Goal: Information Seeking & Learning: Check status

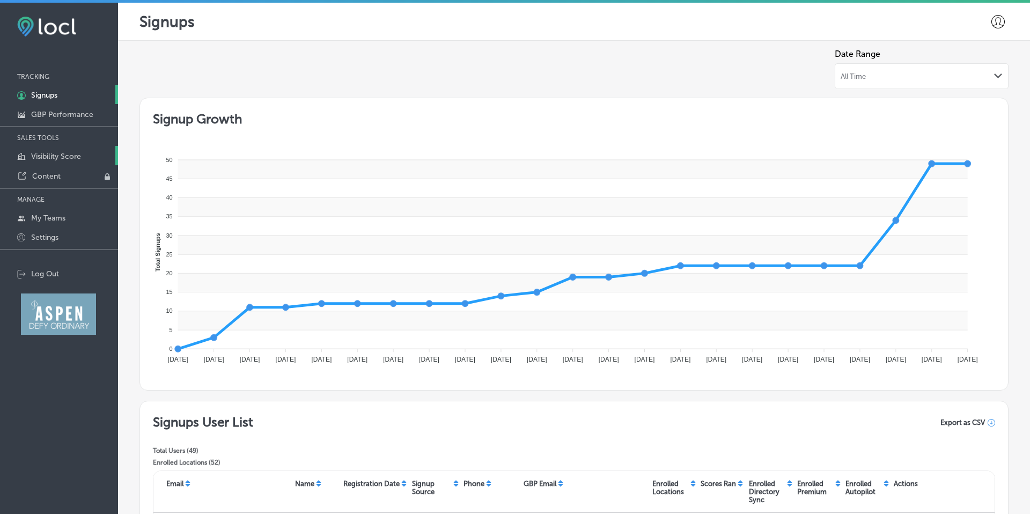
click at [57, 157] on p "Visibility Score" at bounding box center [56, 156] width 50 height 9
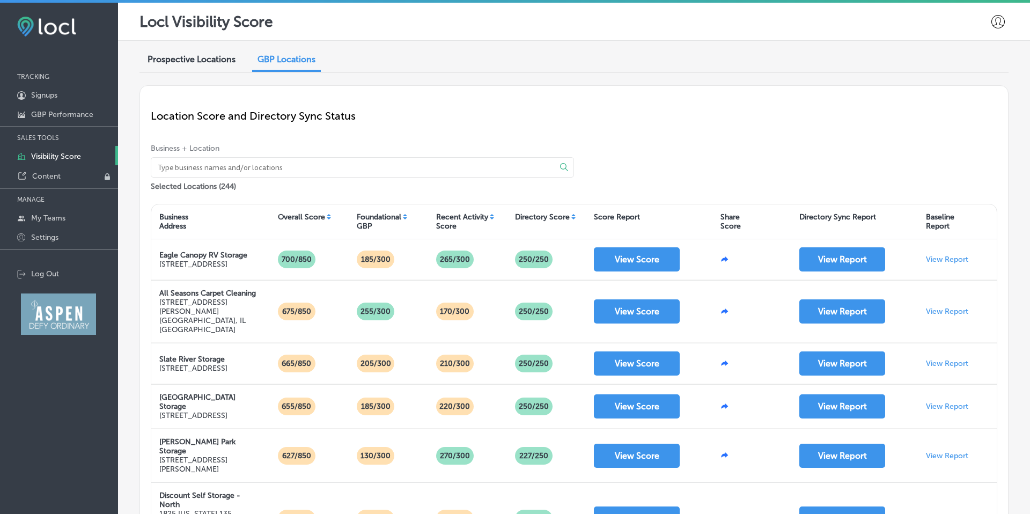
click at [289, 164] on input at bounding box center [347, 167] width 380 height 19
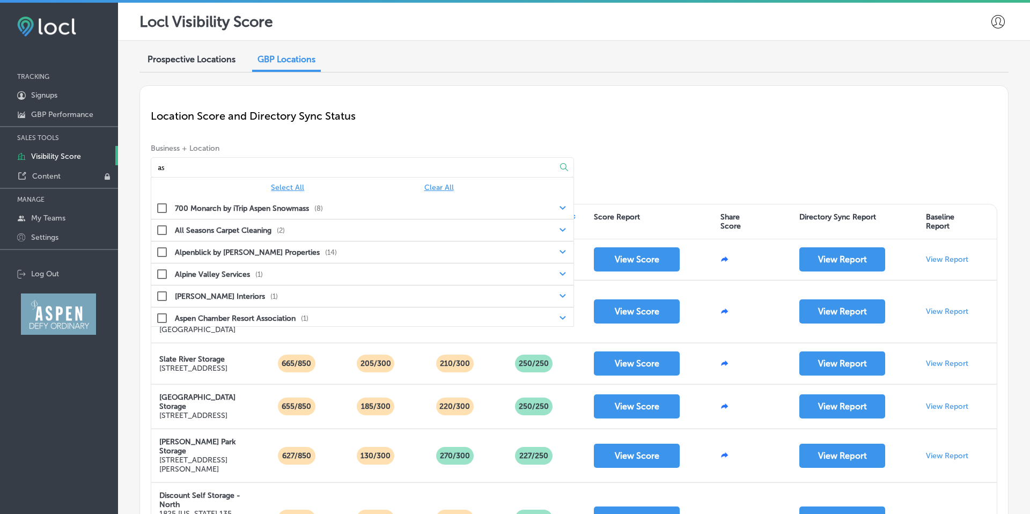
type input "a"
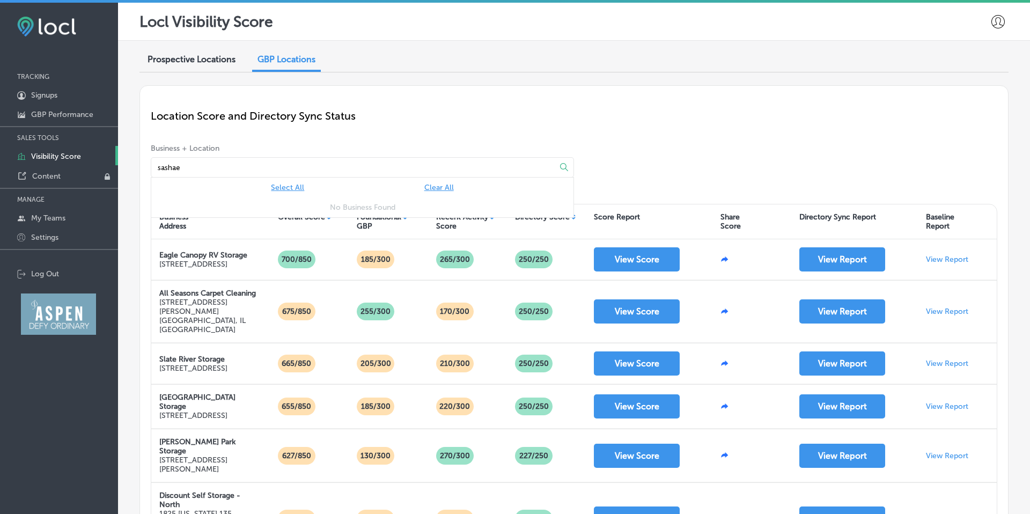
click at [562, 165] on icon at bounding box center [564, 167] width 8 height 8
click at [353, 170] on input "sashae" at bounding box center [347, 167] width 380 height 19
drag, startPoint x: 180, startPoint y: 168, endPoint x: 138, endPoint y: 163, distance: 42.1
click at [138, 163] on div "Prospective Locations GBP Locations Location Score and Directory Sync Status Bu…" at bounding box center [574, 448] width 912 height 815
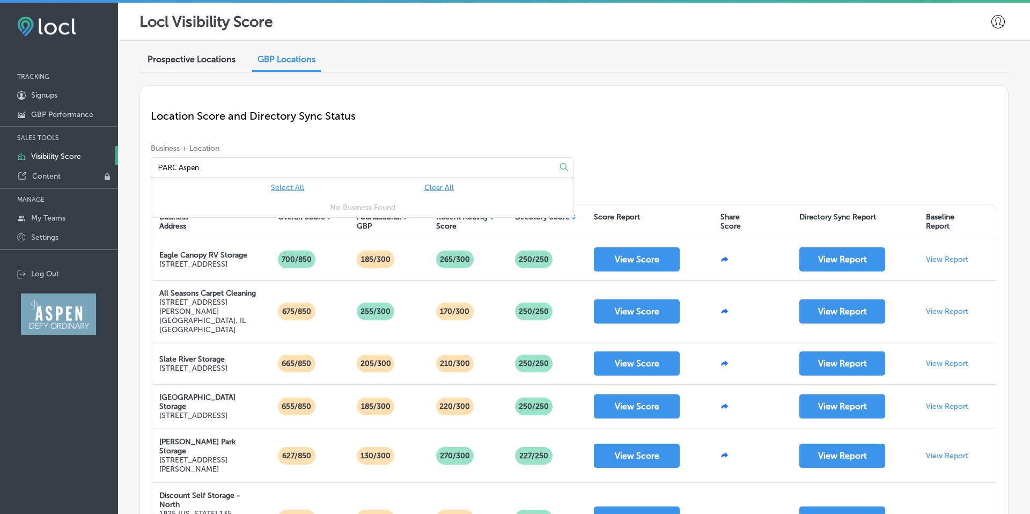
type input "PARC Aspen"
click at [290, 187] on span "Select All" at bounding box center [287, 187] width 33 height 9
click at [244, 163] on input "PARC Aspen" at bounding box center [347, 167] width 380 height 19
drag, startPoint x: 238, startPoint y: 166, endPoint x: 148, endPoint y: 166, distance: 90.7
click at [148, 166] on div "Location Score and Directory Sync Status Business + Location [GEOGRAPHIC_DATA] …" at bounding box center [574, 466] width 869 height 762
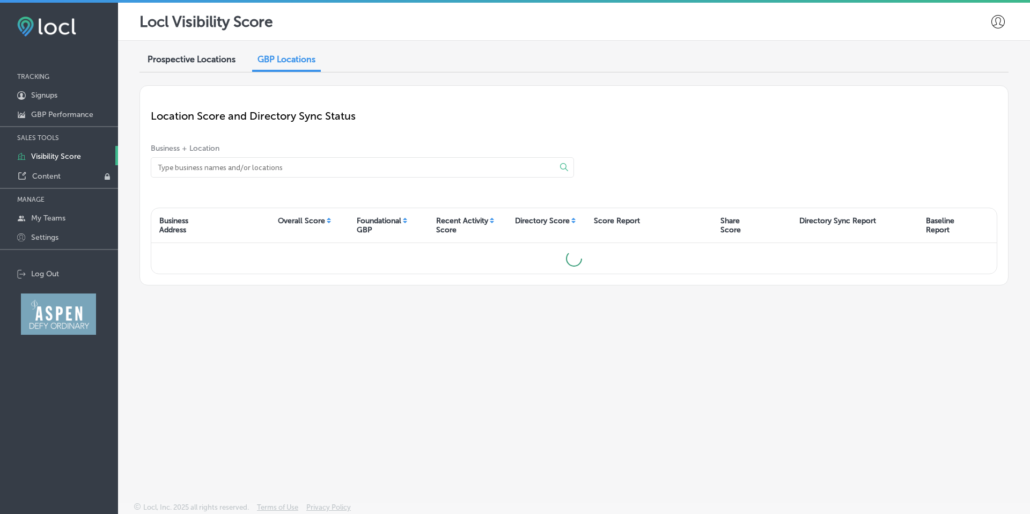
click at [674, 146] on div "Business + Location Select All Clear All All Businesses Are Selected" at bounding box center [574, 169] width 847 height 51
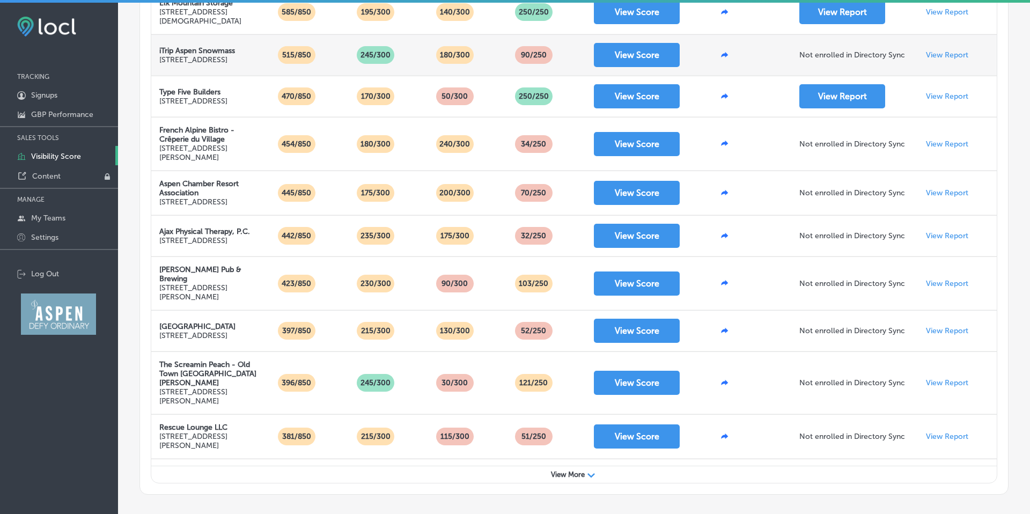
scroll to position [404, 0]
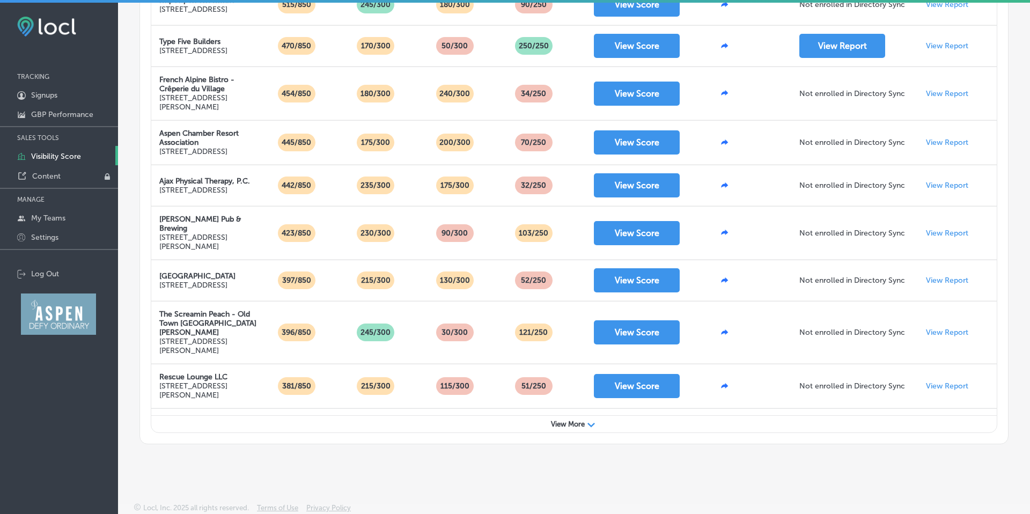
click at [567, 427] on div "View More Path Created with Sketch." at bounding box center [574, 424] width 846 height 17
click at [574, 423] on span "View More" at bounding box center [568, 424] width 34 height 8
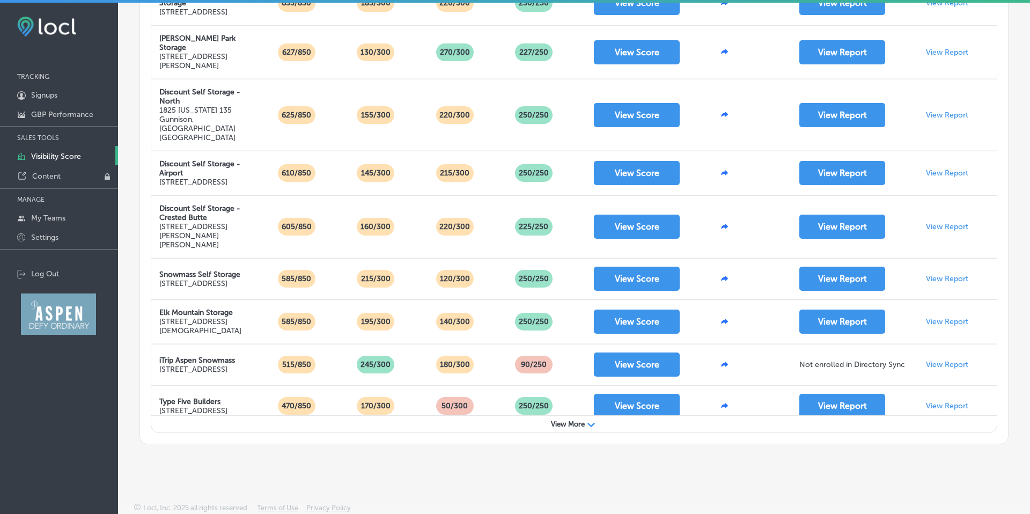
scroll to position [0, 0]
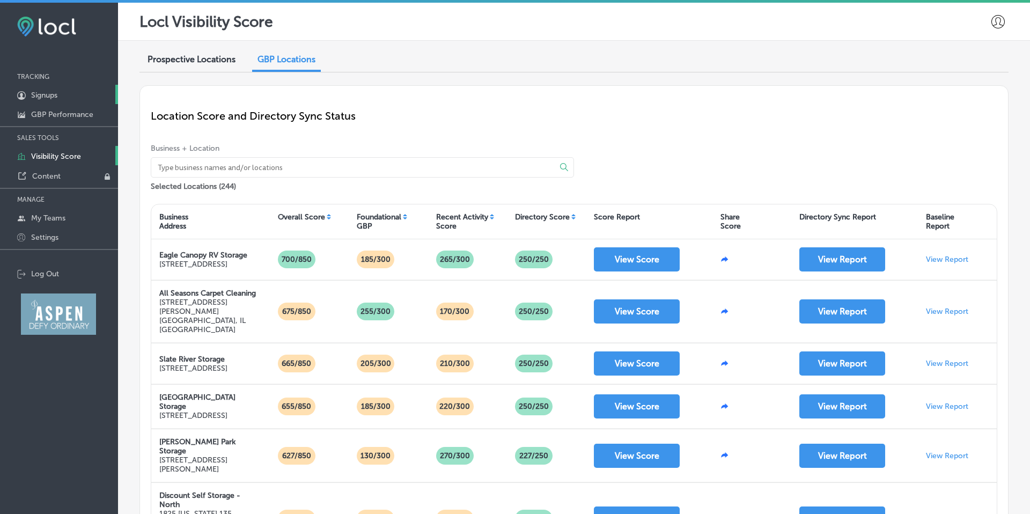
click at [62, 93] on link "1C5FB5B5-4719-4D7E-806B-B4503F7351CA Created with sketchtool. Signups" at bounding box center [59, 94] width 118 height 19
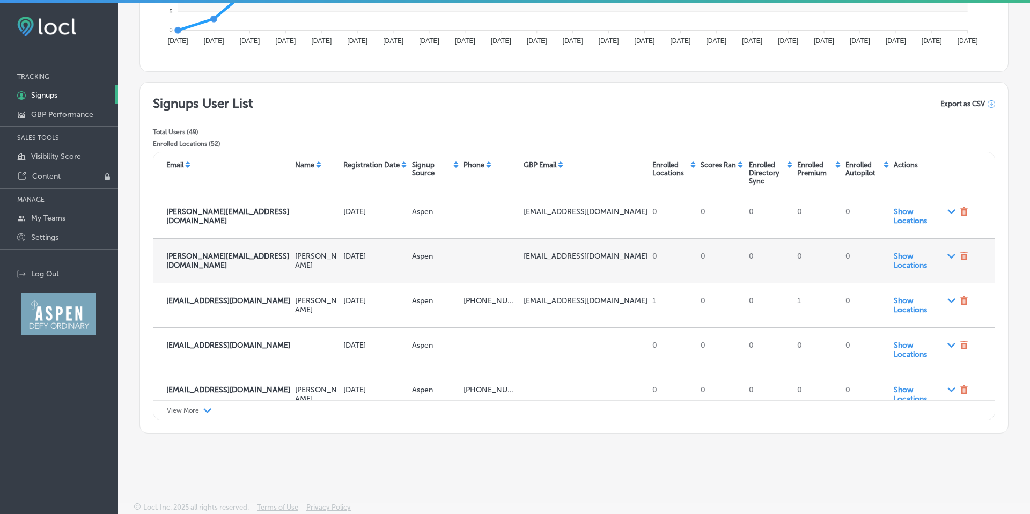
scroll to position [3, 0]
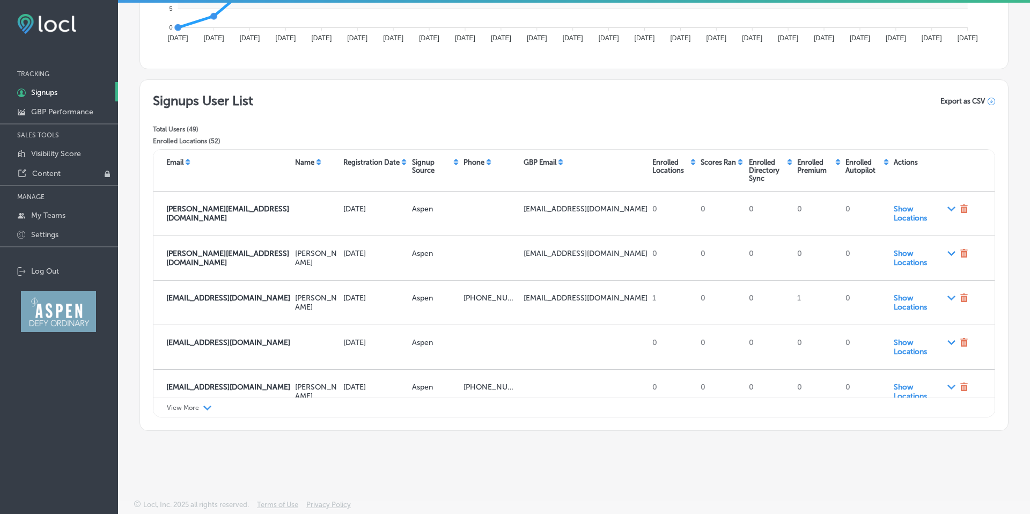
click at [204, 407] on polygon at bounding box center [207, 408] width 8 height 5
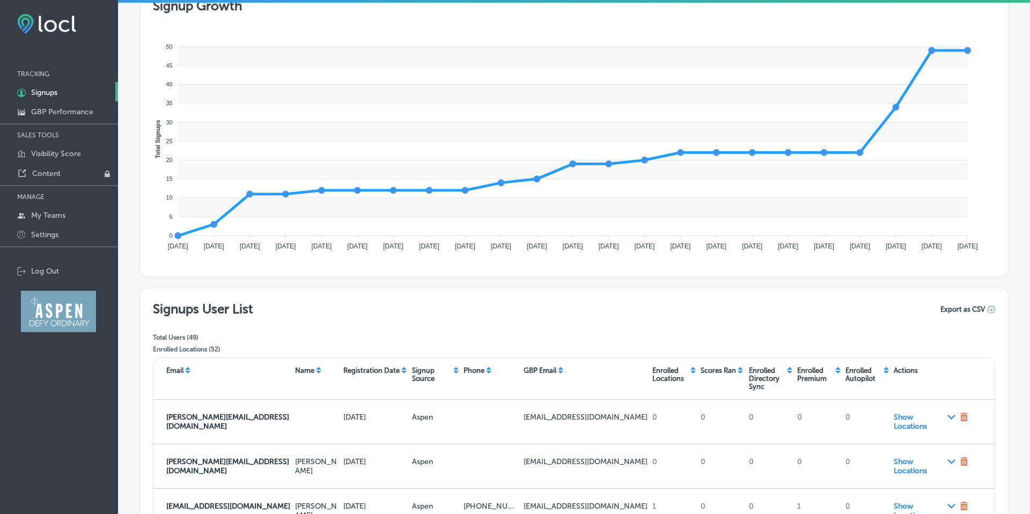
scroll to position [0, 0]
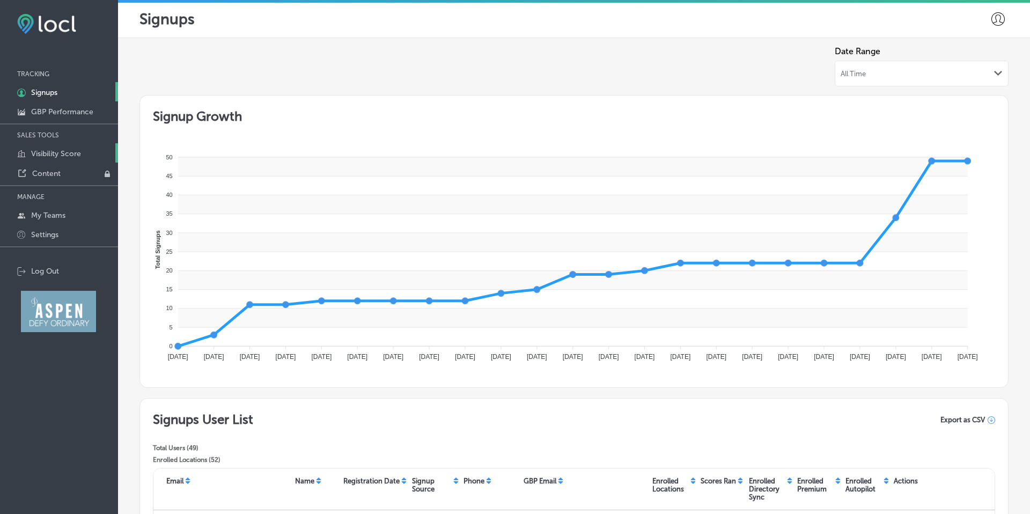
click at [67, 149] on p "Visibility Score" at bounding box center [56, 153] width 50 height 9
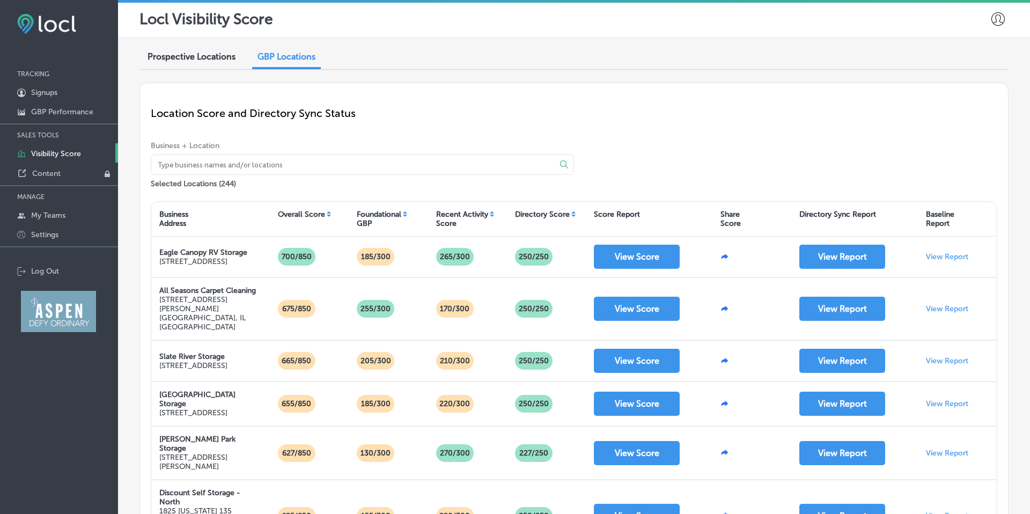
click at [316, 167] on input at bounding box center [347, 164] width 380 height 19
type input "e"
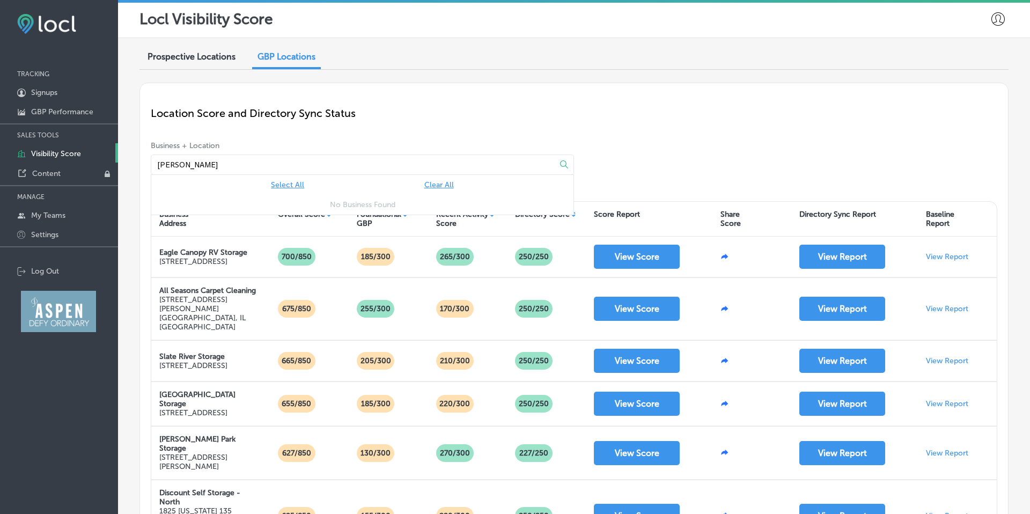
type input "[PERSON_NAME]"
click at [563, 162] on icon at bounding box center [564, 164] width 8 height 8
click at [562, 164] on icon at bounding box center [564, 164] width 8 height 8
click at [236, 160] on input "[PERSON_NAME]" at bounding box center [347, 164] width 380 height 19
drag, startPoint x: 216, startPoint y: 165, endPoint x: 146, endPoint y: 163, distance: 69.2
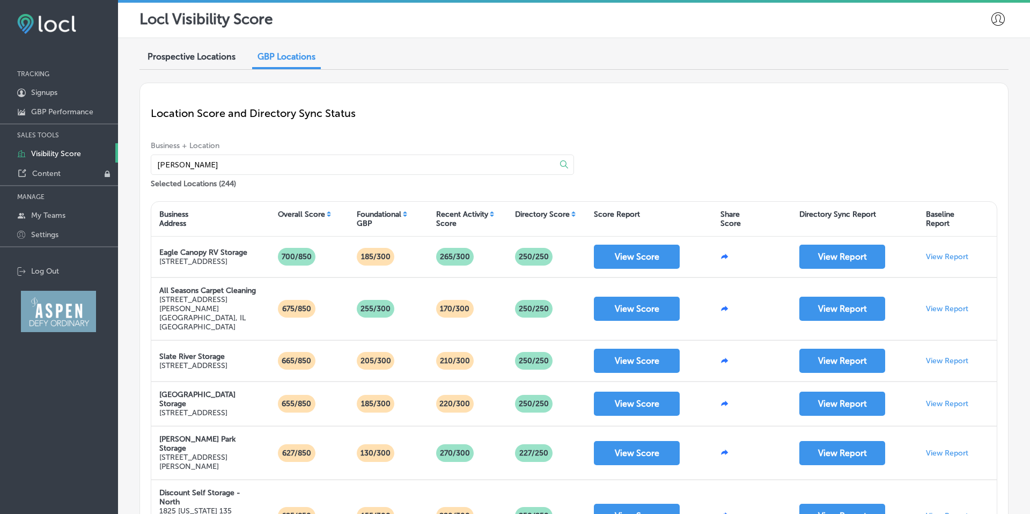
click at [146, 163] on div "Location Score and Directory Sync Status Business + Location [GEOGRAPHIC_DATA] …" at bounding box center [574, 464] width 869 height 762
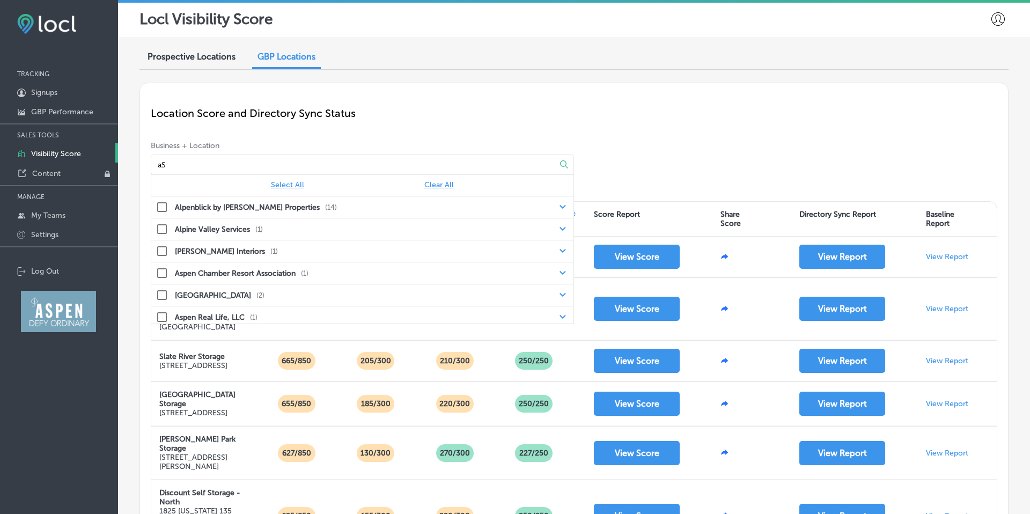
scroll to position [41, 0]
type input "aS"
click at [562, 274] on polygon at bounding box center [563, 275] width 6 height 4
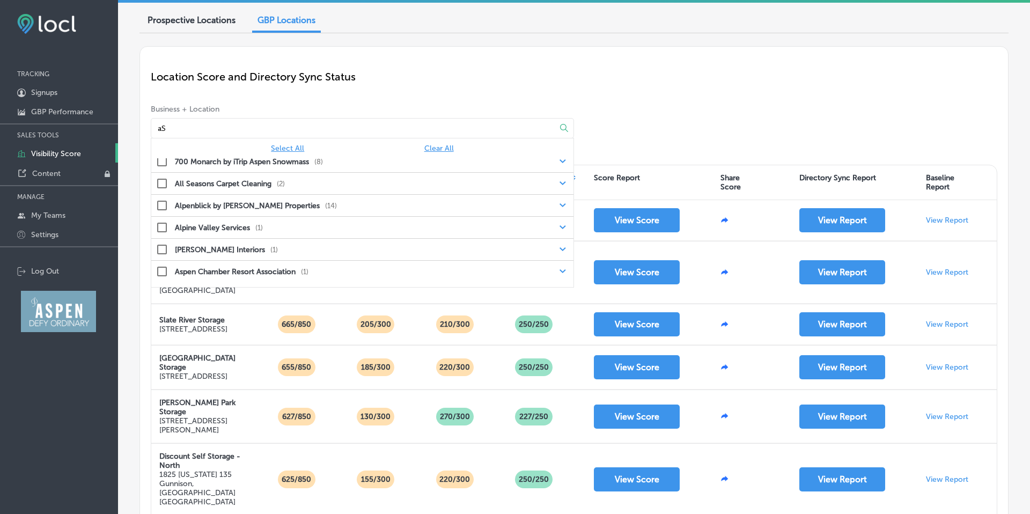
scroll to position [0, 0]
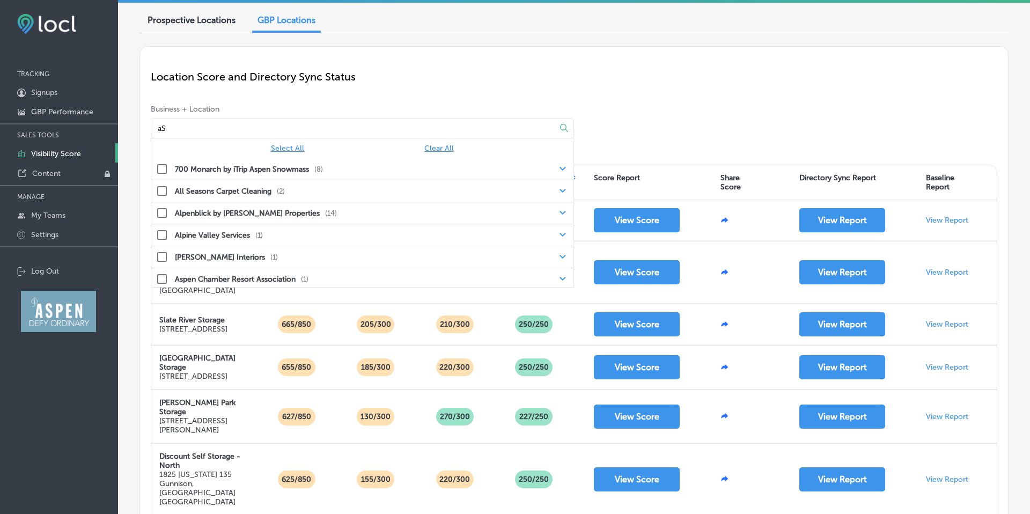
click at [236, 255] on label "[PERSON_NAME] Interiors" at bounding box center [220, 257] width 90 height 9
click at [176, 276] on input "checkbox" at bounding box center [171, 278] width 13 height 13
checkbox input "true"
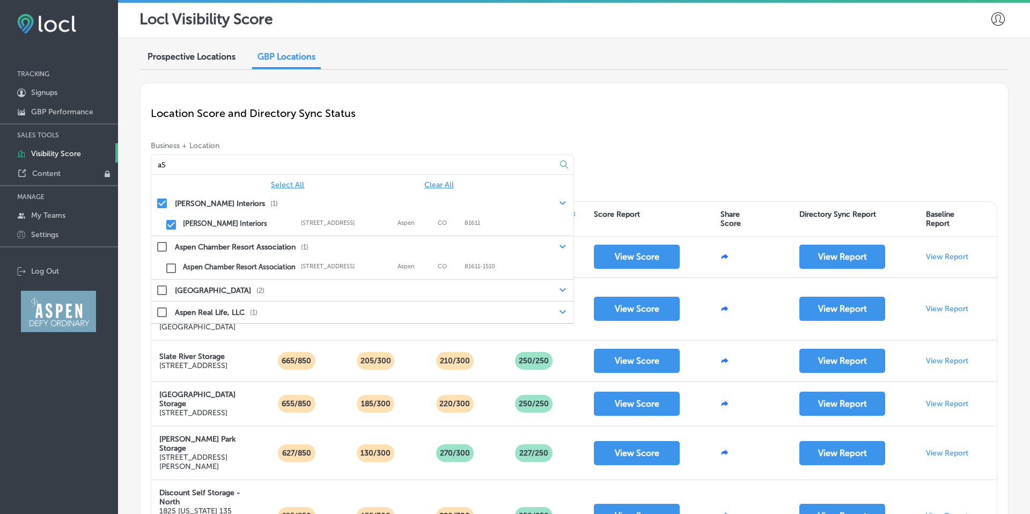
click at [563, 162] on icon at bounding box center [564, 164] width 8 height 8
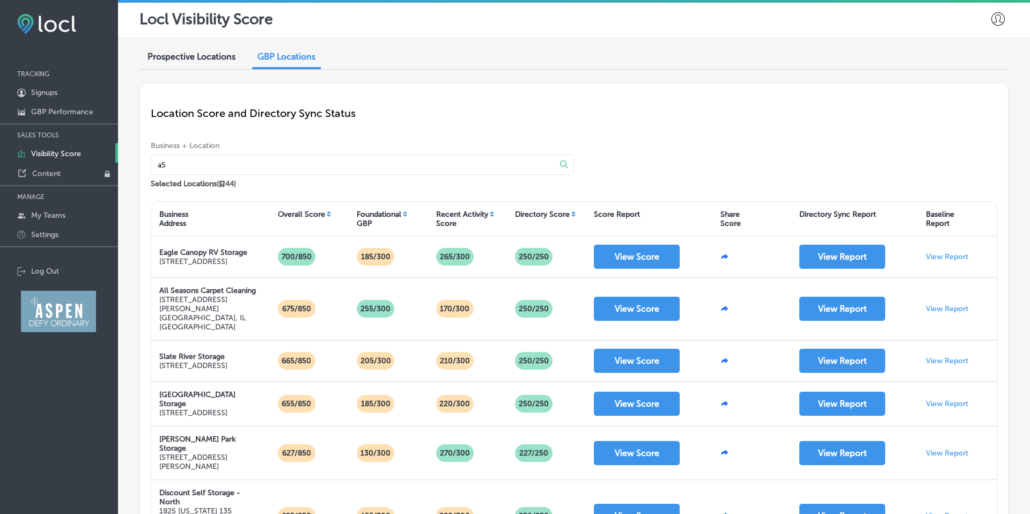
click at [563, 163] on icon at bounding box center [564, 164] width 8 height 8
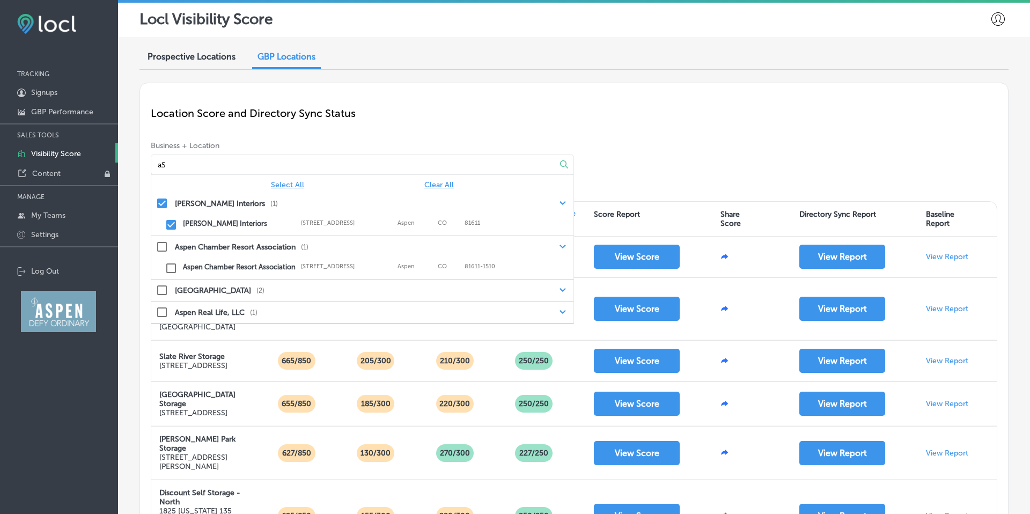
scroll to position [2, 0]
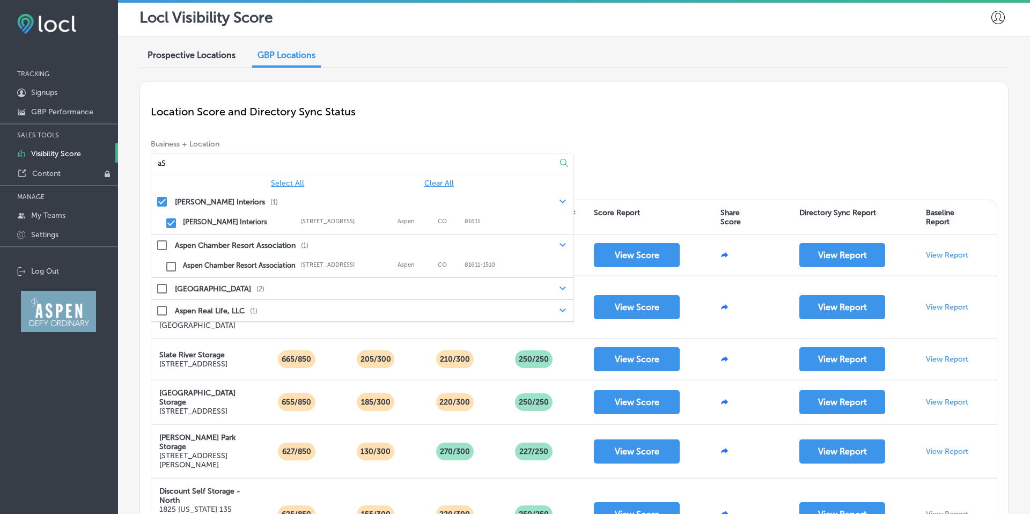
click at [415, 218] on label "Aspen" at bounding box center [415, 221] width 35 height 7
drag, startPoint x: 234, startPoint y: 162, endPoint x: 223, endPoint y: 165, distance: 11.4
click at [234, 162] on input "aS" at bounding box center [347, 162] width 380 height 19
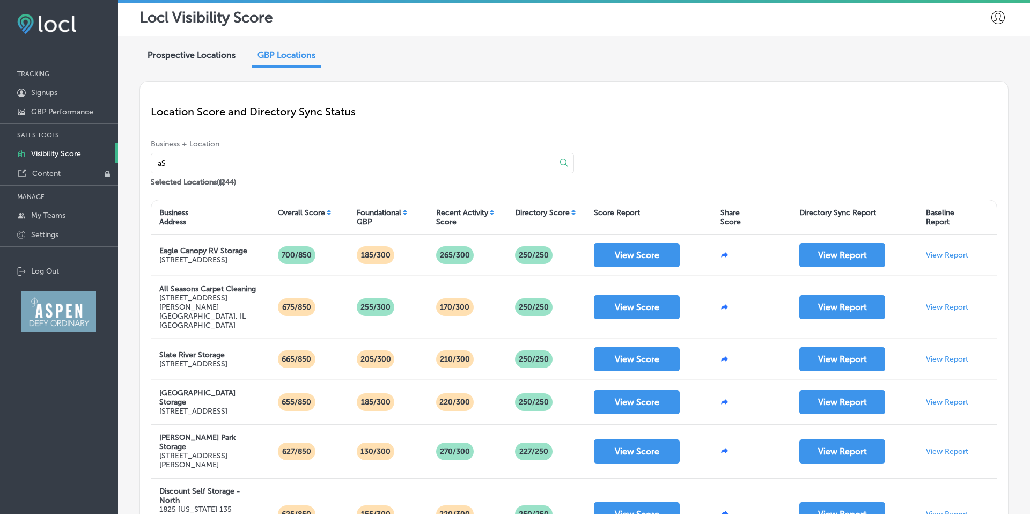
scroll to position [1, 0]
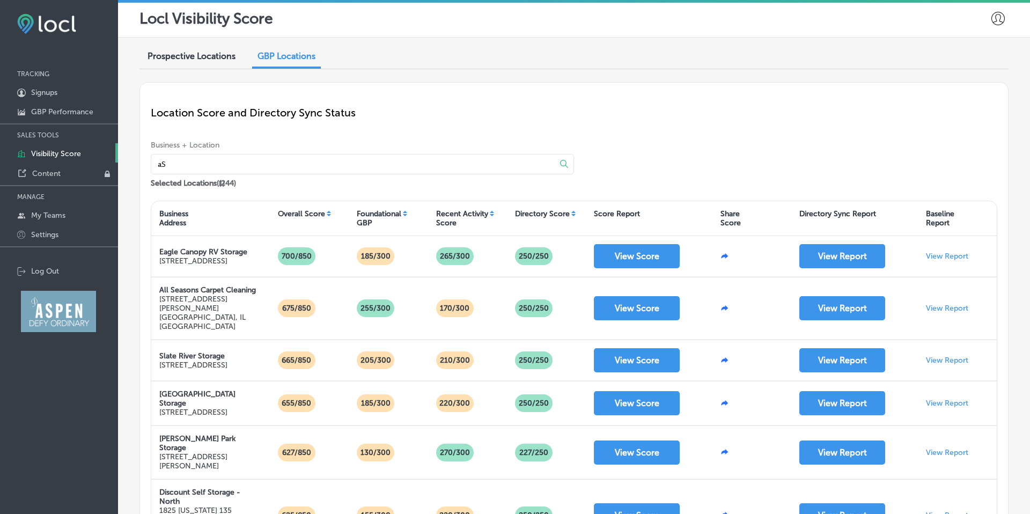
type input "a"
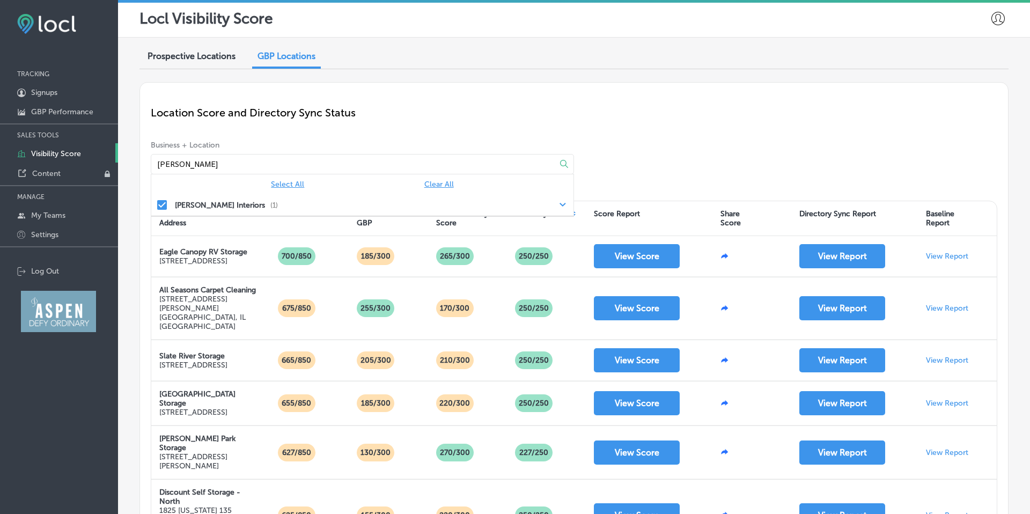
type input "[PERSON_NAME]"
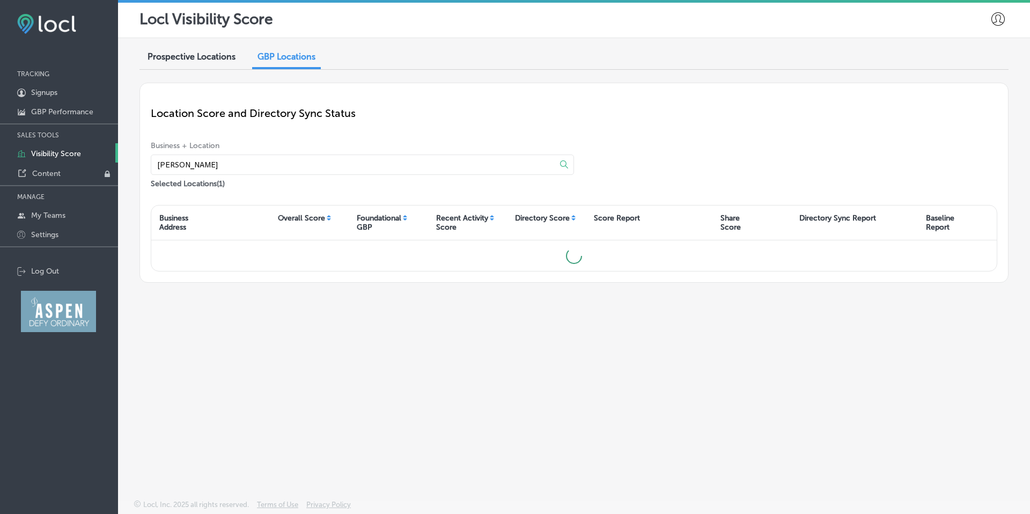
click at [515, 108] on p "Location Score and Directory Sync Status" at bounding box center [574, 113] width 847 height 13
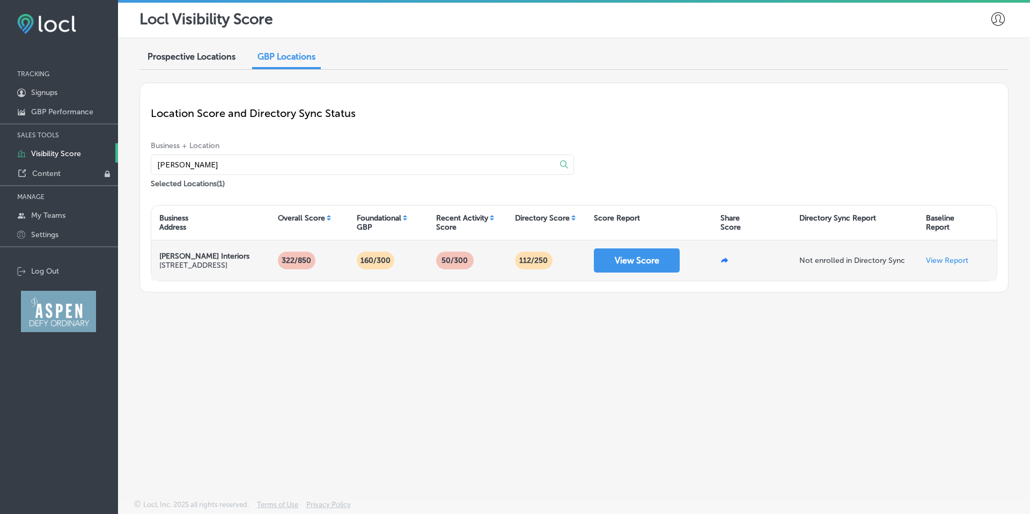
click at [460, 262] on p "50/300" at bounding box center [454, 261] width 35 height 18
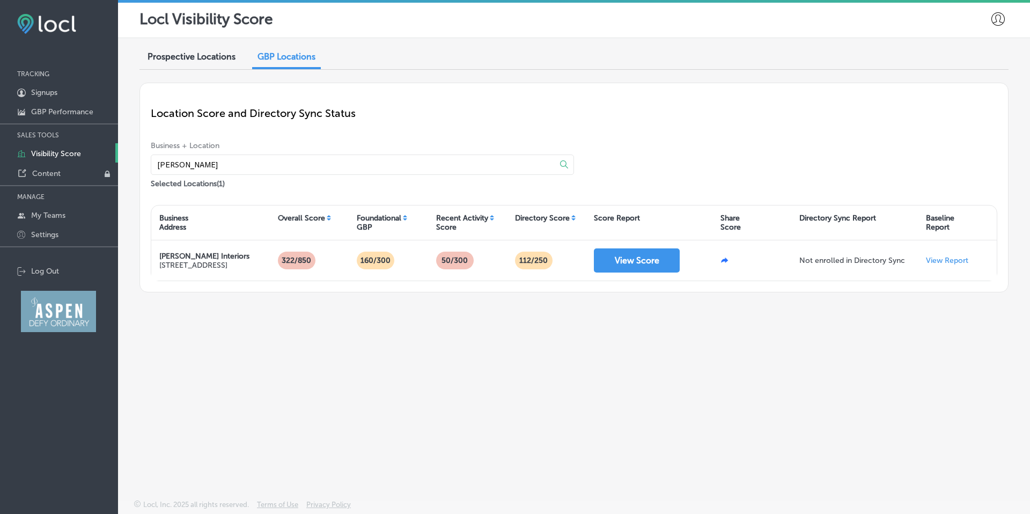
click at [490, 221] on div "Recent Activity Score" at bounding box center [467, 223] width 79 height 24
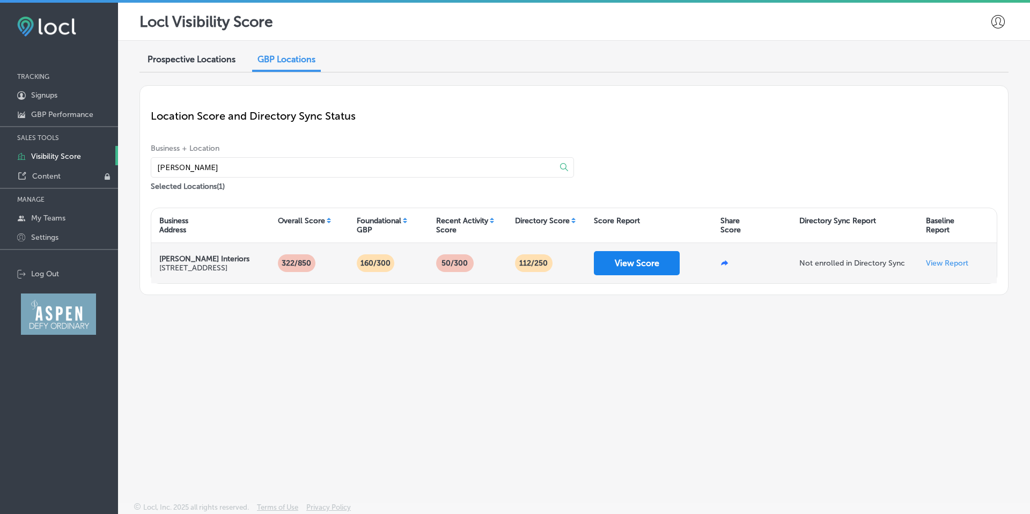
click at [640, 263] on button "View Score" at bounding box center [637, 263] width 86 height 24
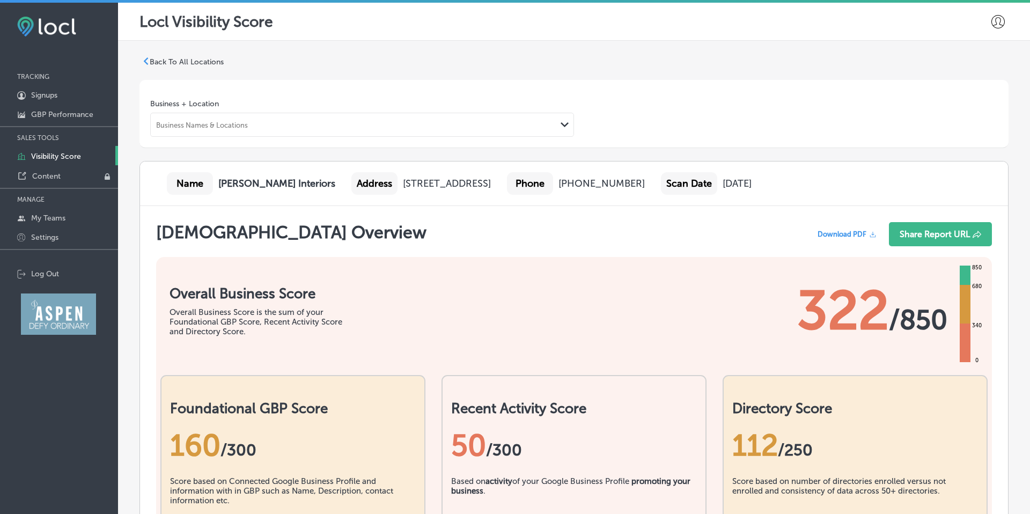
click at [244, 134] on div "Business Names & Locations Path Created with Sketch." at bounding box center [362, 125] width 424 height 24
click at [253, 126] on div "Business Names & Locations" at bounding box center [354, 125] width 406 height 14
type input "ASPEN EMPORIUM"
click at [160, 58] on p "Back To All Locations" at bounding box center [187, 61] width 74 height 9
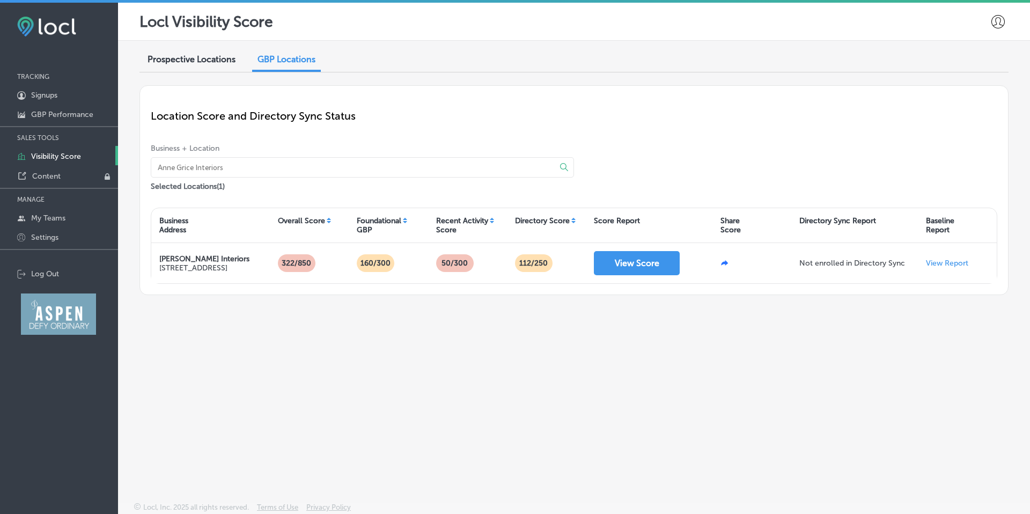
click at [261, 170] on input at bounding box center [347, 167] width 380 height 19
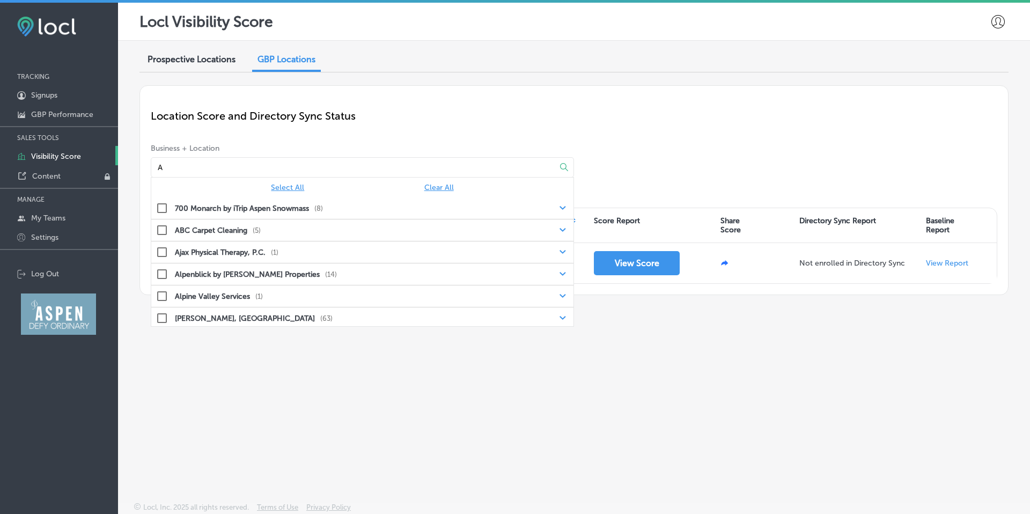
type input "AS"
click at [208, 65] on div "Prospective Locations" at bounding box center [192, 60] width 104 height 23
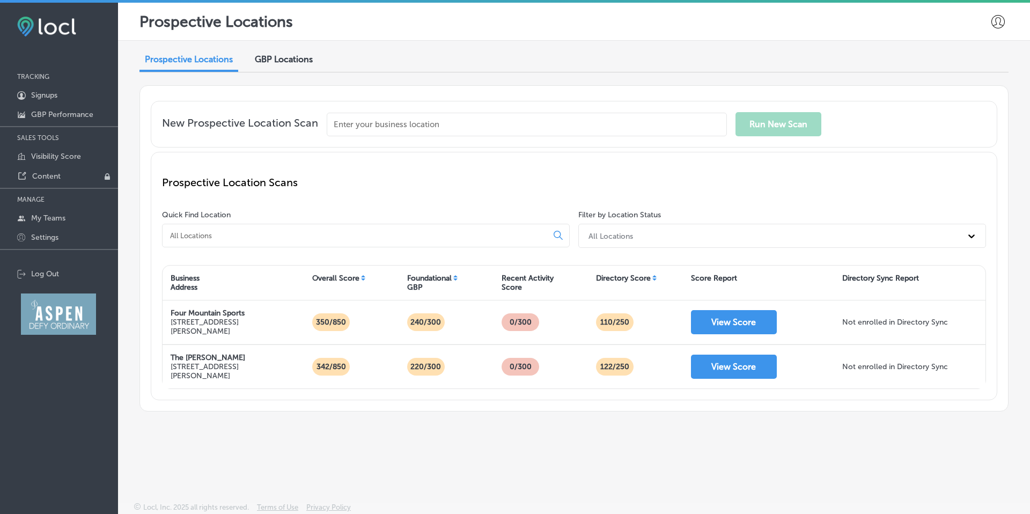
click at [310, 233] on input at bounding box center [357, 236] width 376 height 10
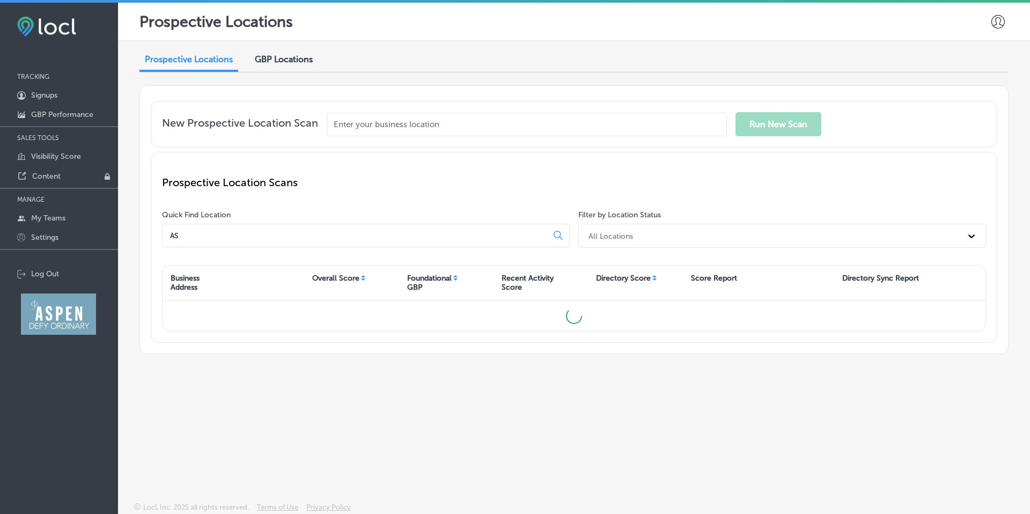
type input "A"
type input "Ellina"
click at [560, 236] on icon at bounding box center [558, 235] width 9 height 9
click at [558, 234] on icon at bounding box center [558, 235] width 9 height 9
click at [696, 245] on div "All Locations" at bounding box center [782, 236] width 408 height 24
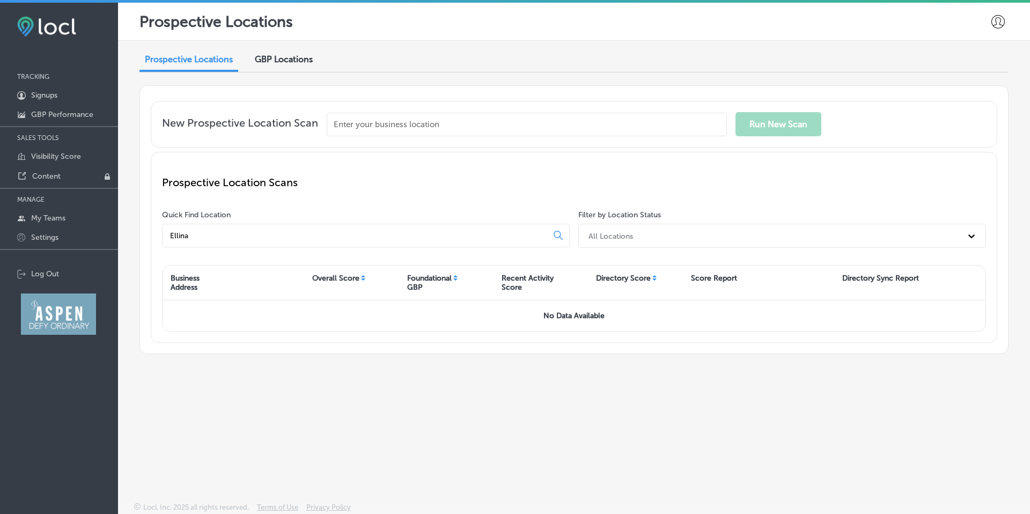
click at [695, 239] on div "All Locations" at bounding box center [772, 236] width 379 height 18
drag, startPoint x: 680, startPoint y: 233, endPoint x: 431, endPoint y: 247, distance: 248.8
click at [679, 233] on div "All Locations" at bounding box center [772, 236] width 379 height 18
drag, startPoint x: 260, startPoint y: 238, endPoint x: 176, endPoint y: 237, distance: 84.2
click at [174, 238] on input "Ellina" at bounding box center [357, 236] width 376 height 10
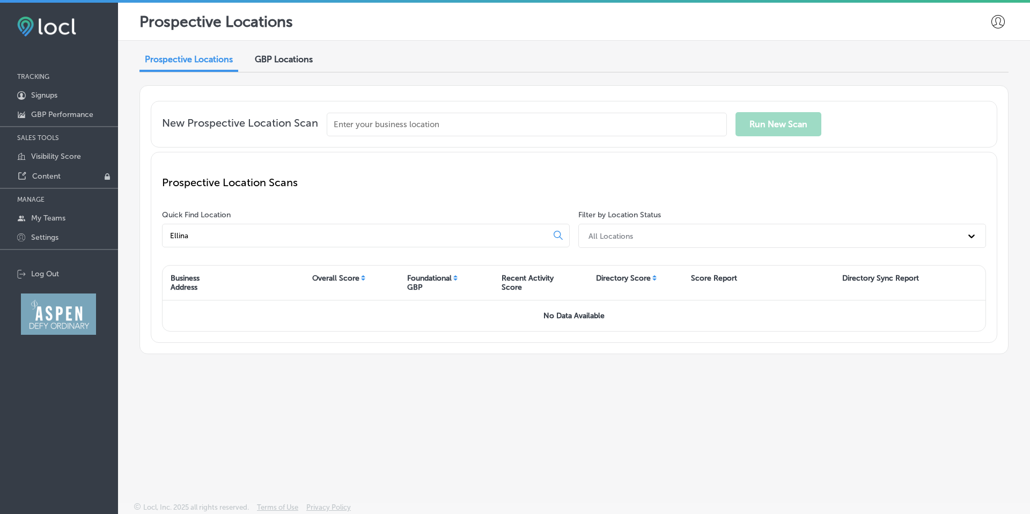
drag, startPoint x: 203, startPoint y: 237, endPoint x: 156, endPoint y: 237, distance: 47.2
click at [156, 237] on div "Prospective Location Scans Quick Find Location [GEOGRAPHIC_DATA] Filter by Loca…" at bounding box center [574, 247] width 847 height 191
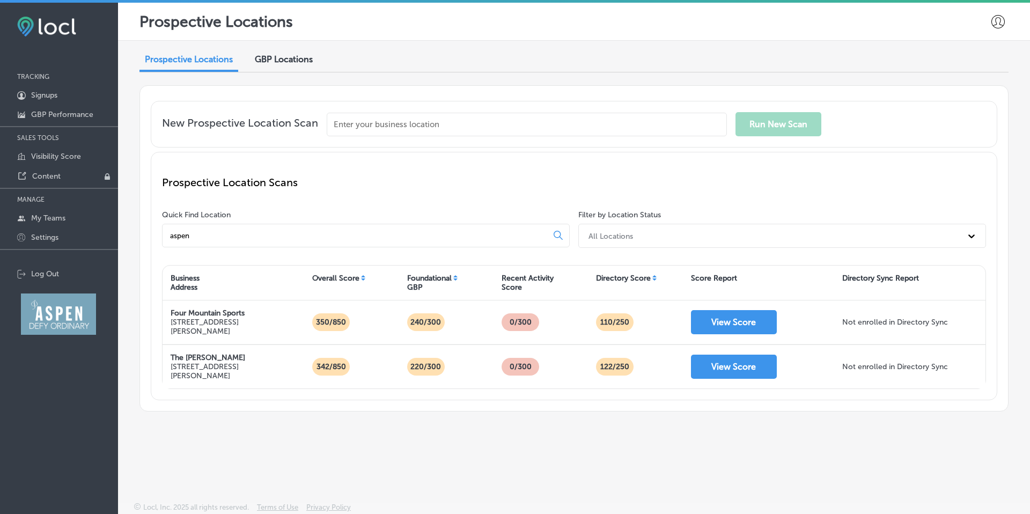
scroll to position [1, 0]
type input "aspen"
click at [404, 122] on input "text" at bounding box center [527, 124] width 400 height 24
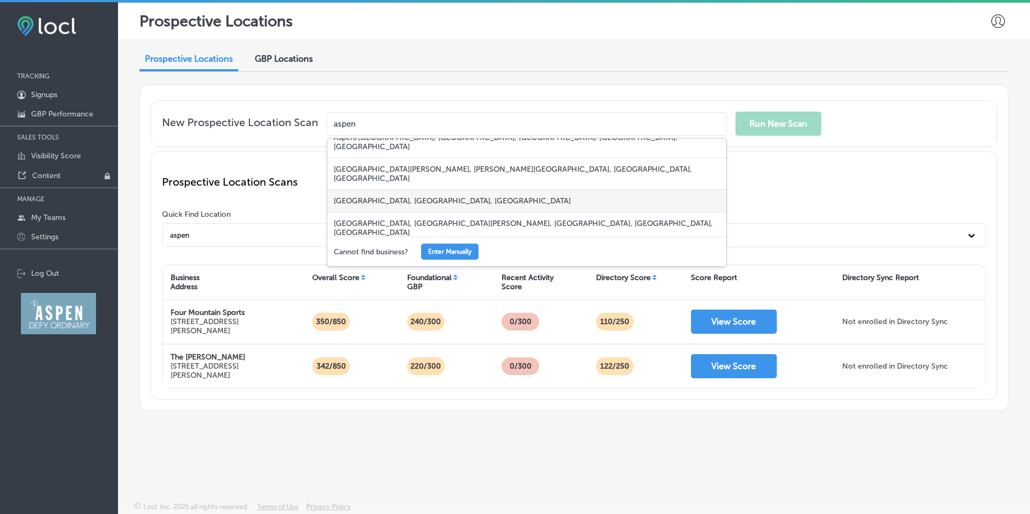
scroll to position [13, 0]
drag, startPoint x: 342, startPoint y: 124, endPoint x: 332, endPoint y: 126, distance: 10.3
click at [332, 126] on input "aspen" at bounding box center [527, 124] width 400 height 24
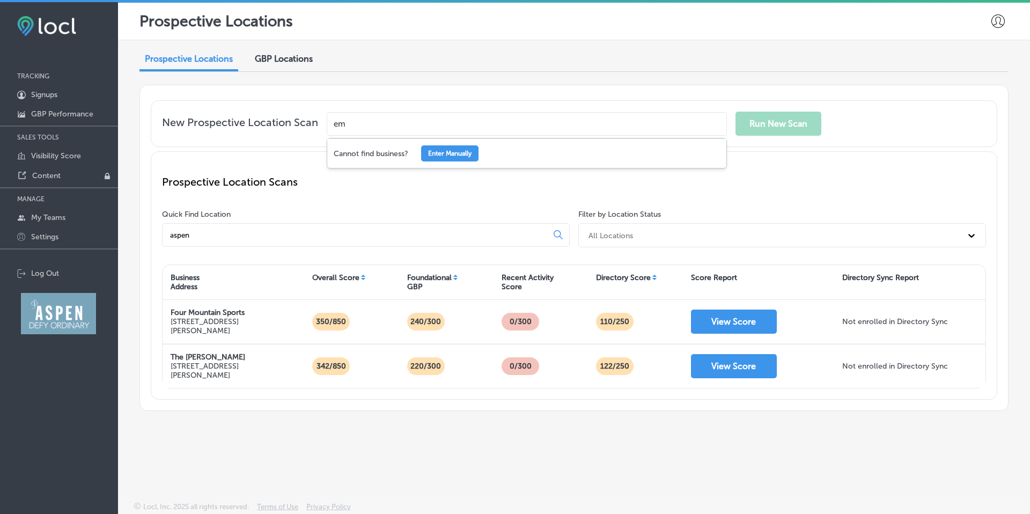
type input "e"
type input "a"
type input "[PERSON_NAME] [PERSON_NAME]"
